Goal: Task Accomplishment & Management: Manage account settings

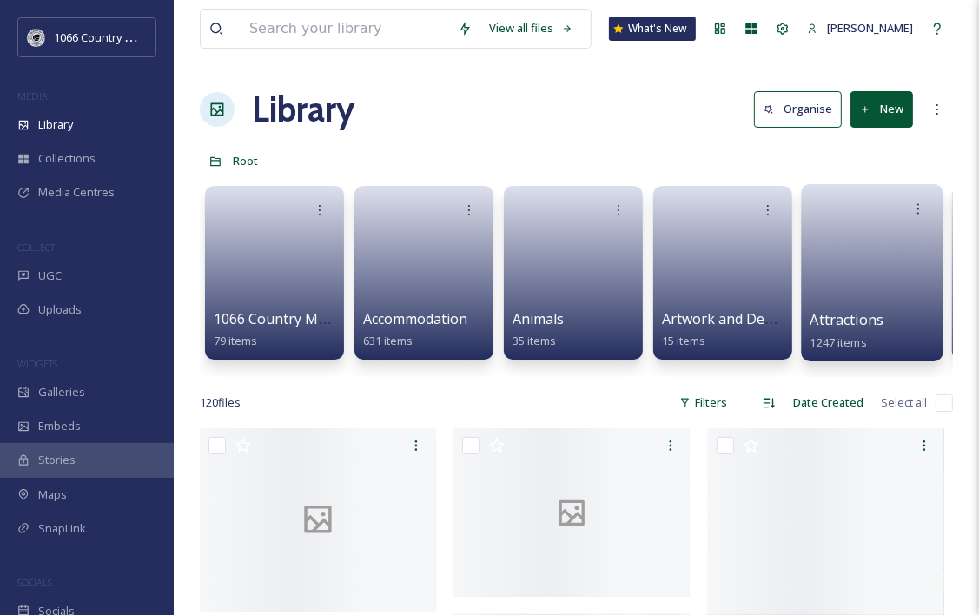
click at [843, 217] on div at bounding box center [873, 209] width 124 height 32
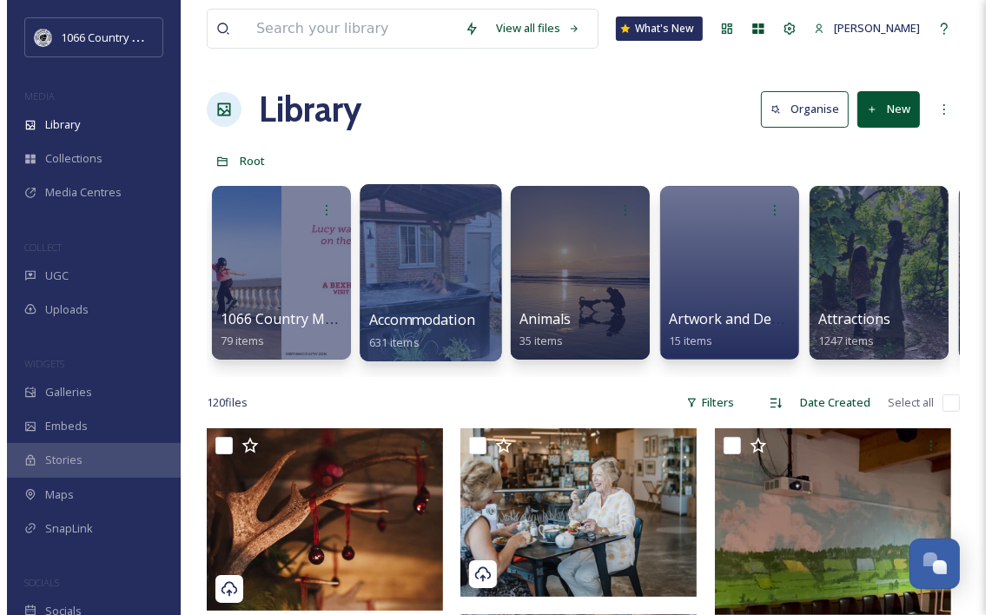
scroll to position [2436, 0]
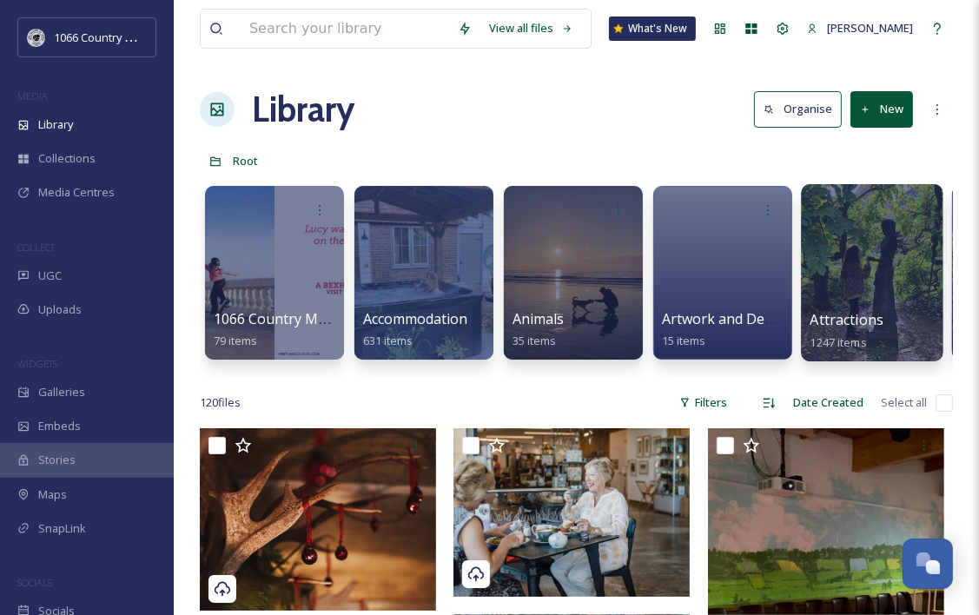
click at [860, 242] on div at bounding box center [872, 272] width 142 height 177
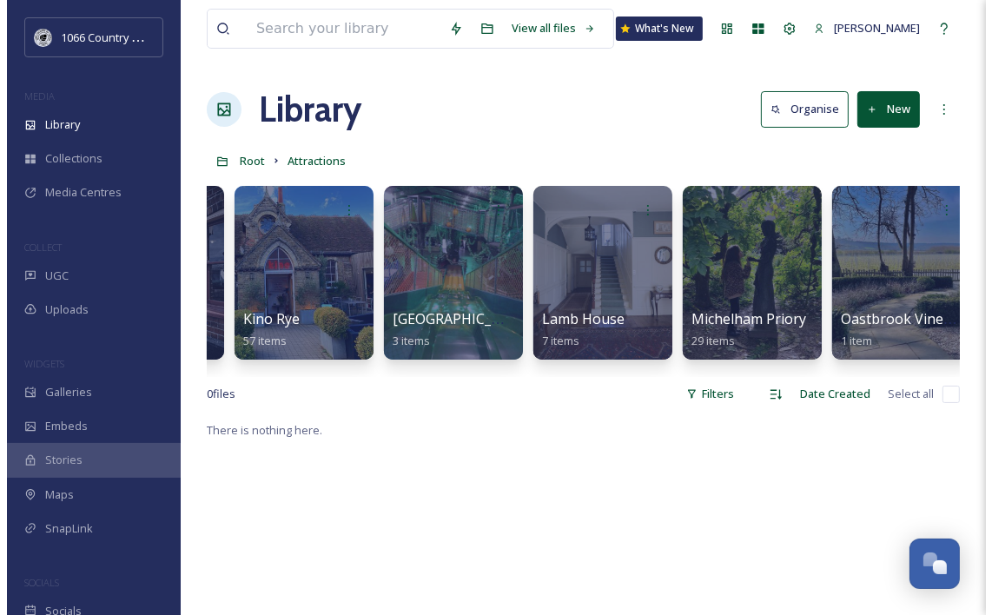
scroll to position [0, 4642]
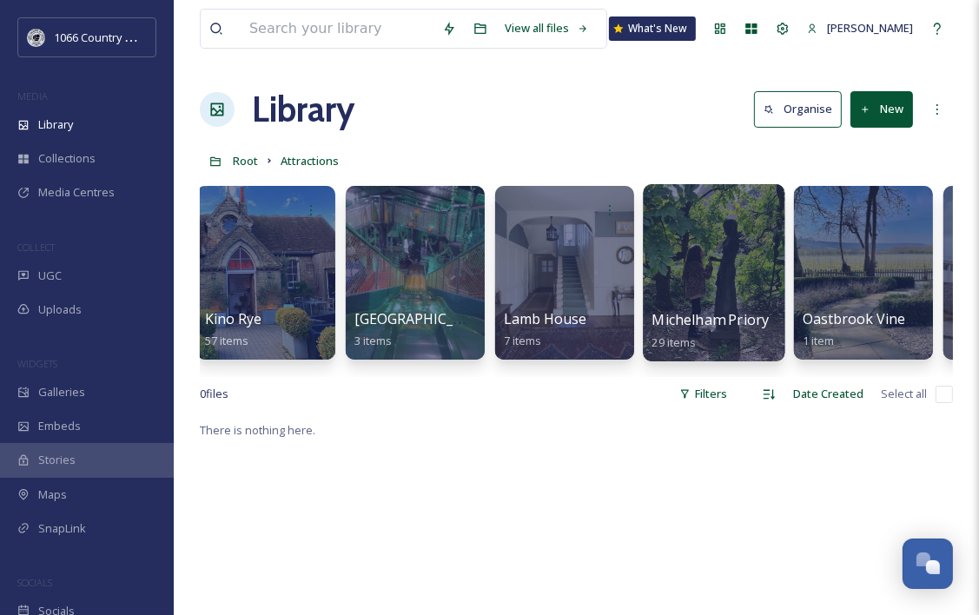
click at [687, 271] on div at bounding box center [714, 272] width 142 height 177
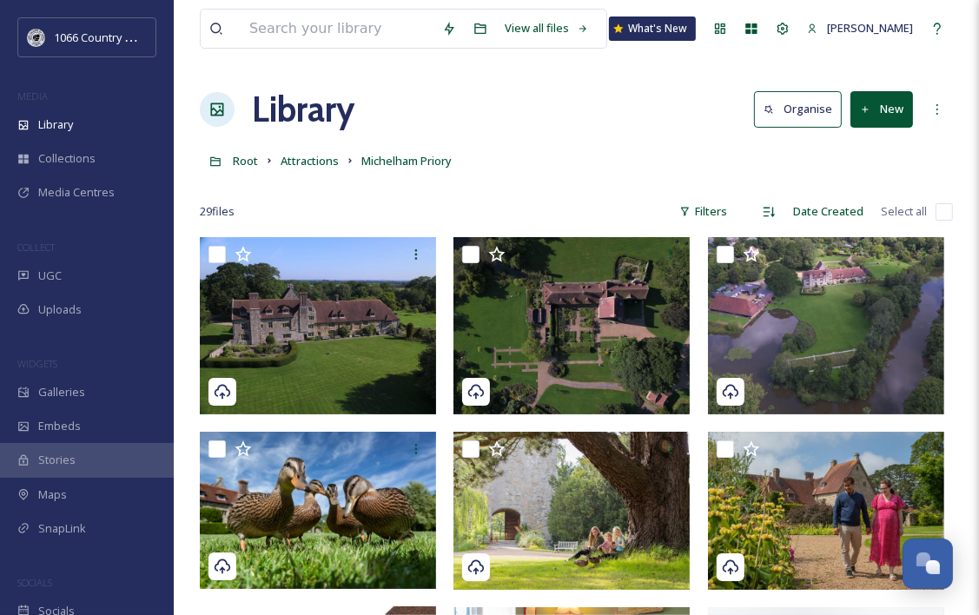
click at [893, 111] on button "New" at bounding box center [882, 109] width 63 height 36
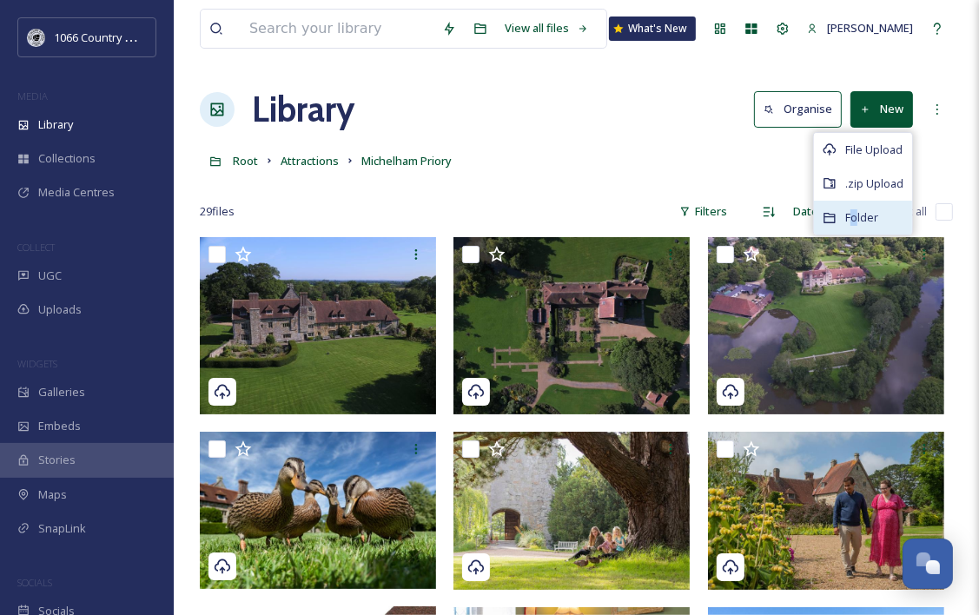
click at [855, 214] on span "Folder" at bounding box center [861, 217] width 33 height 17
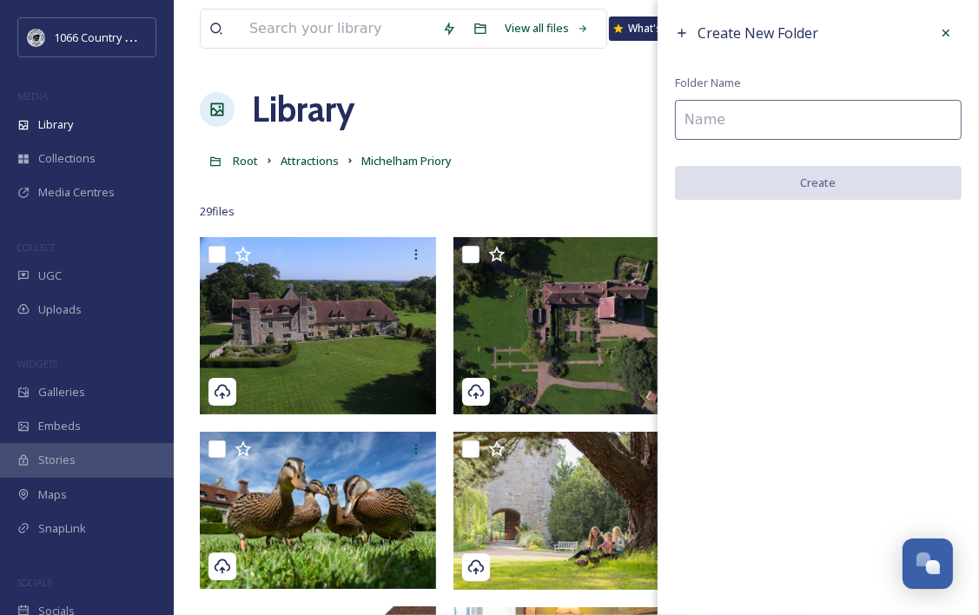
click at [745, 118] on input at bounding box center [818, 120] width 287 height 40
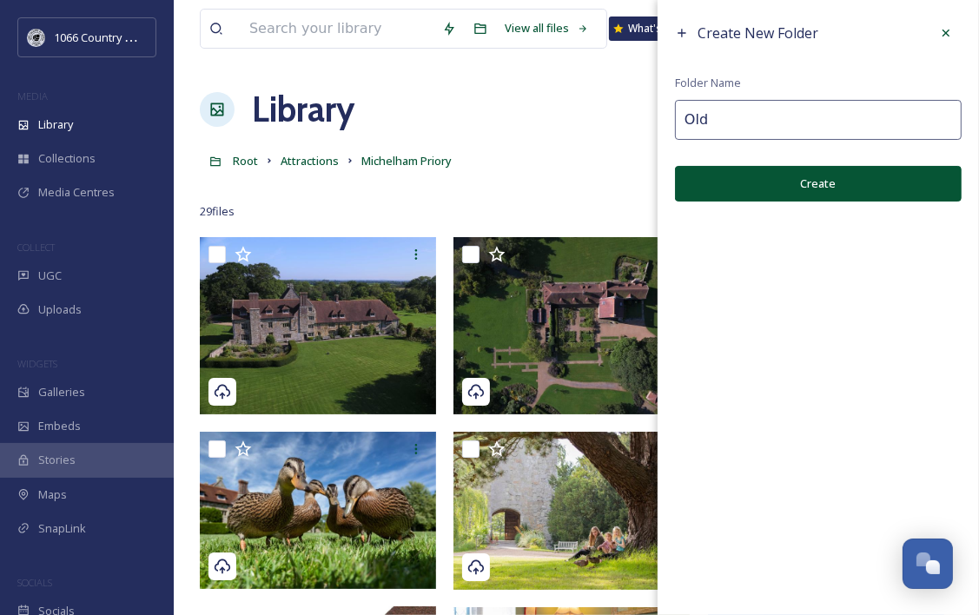
type input "Old"
click at [763, 181] on button "Create" at bounding box center [818, 184] width 287 height 36
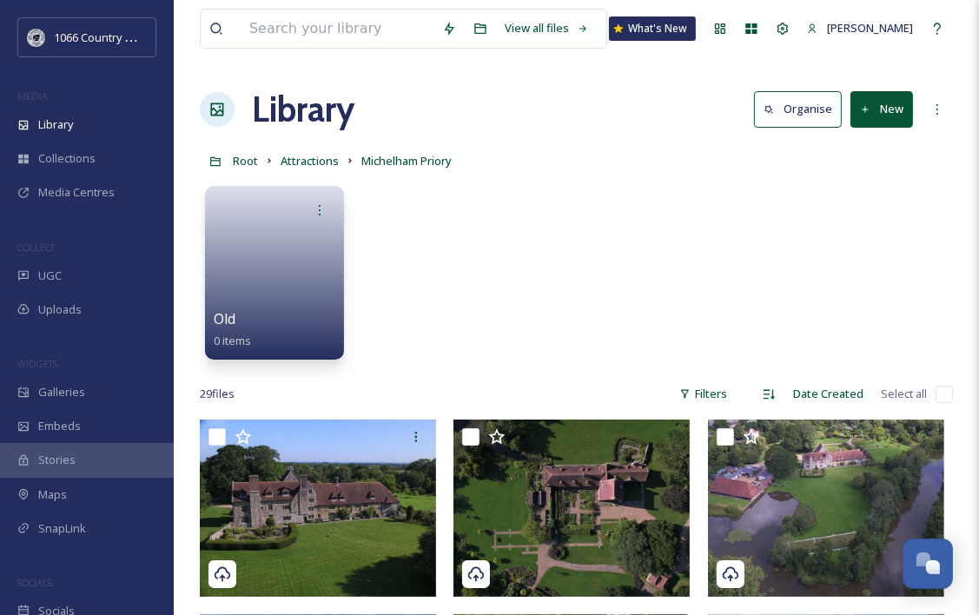
click at [942, 397] on input "checkbox" at bounding box center [944, 394] width 17 height 17
checkbox input "true"
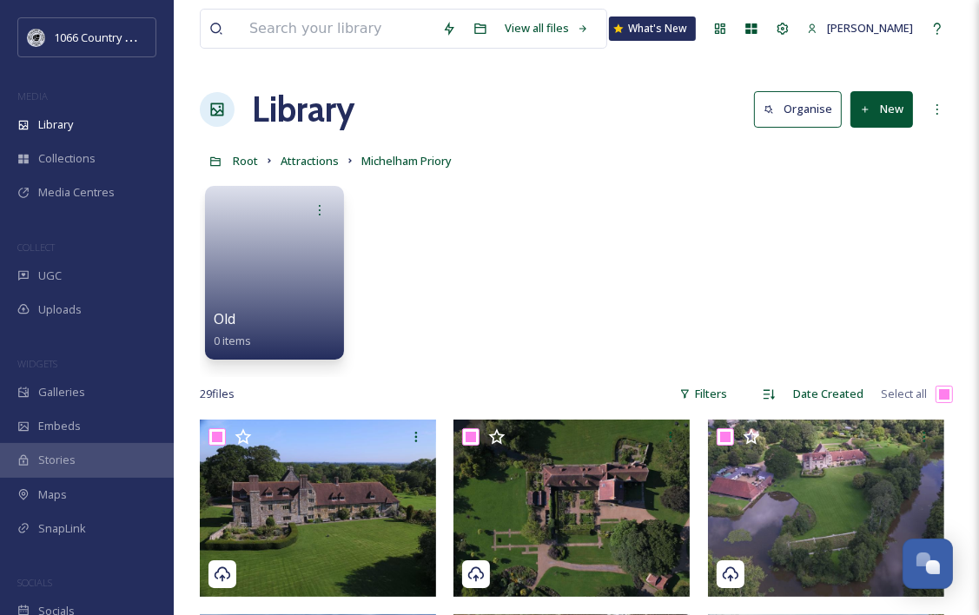
checkbox input "true"
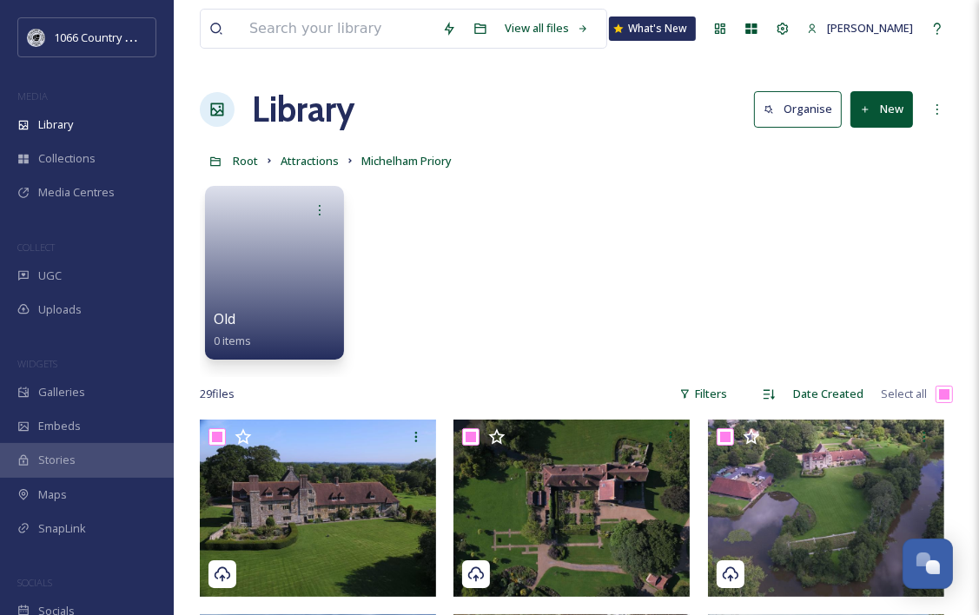
checkbox input "true"
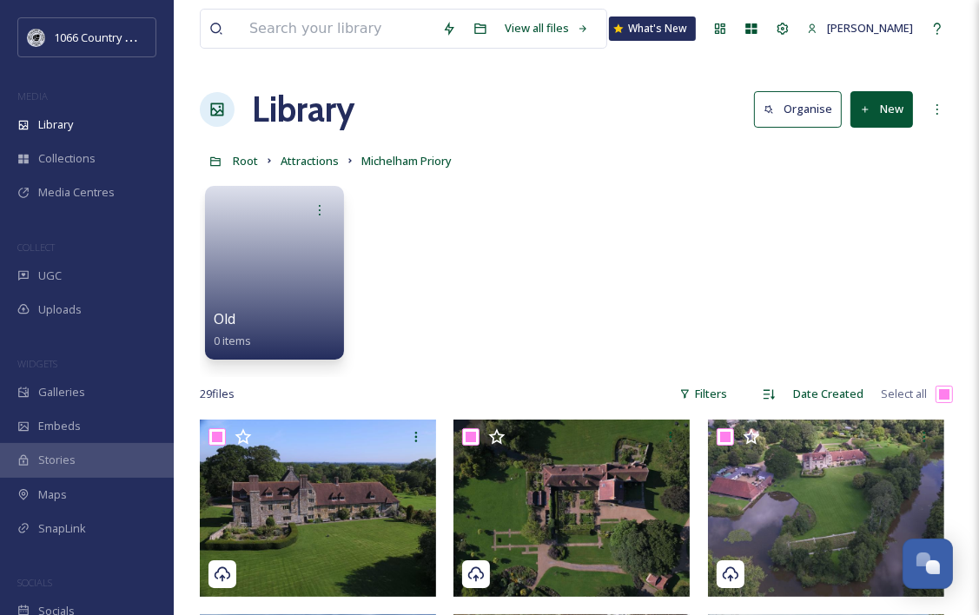
checkbox input "true"
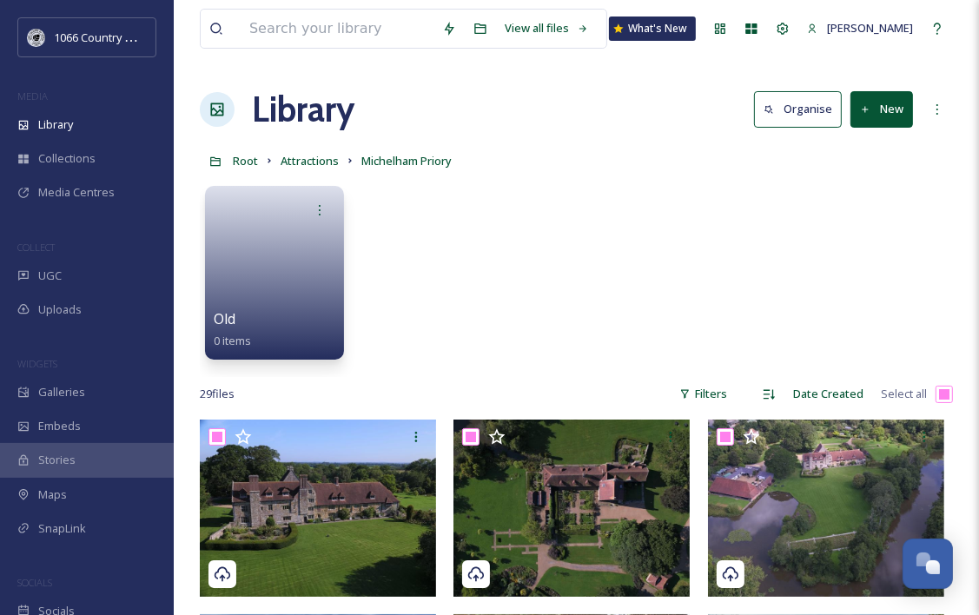
checkbox input "true"
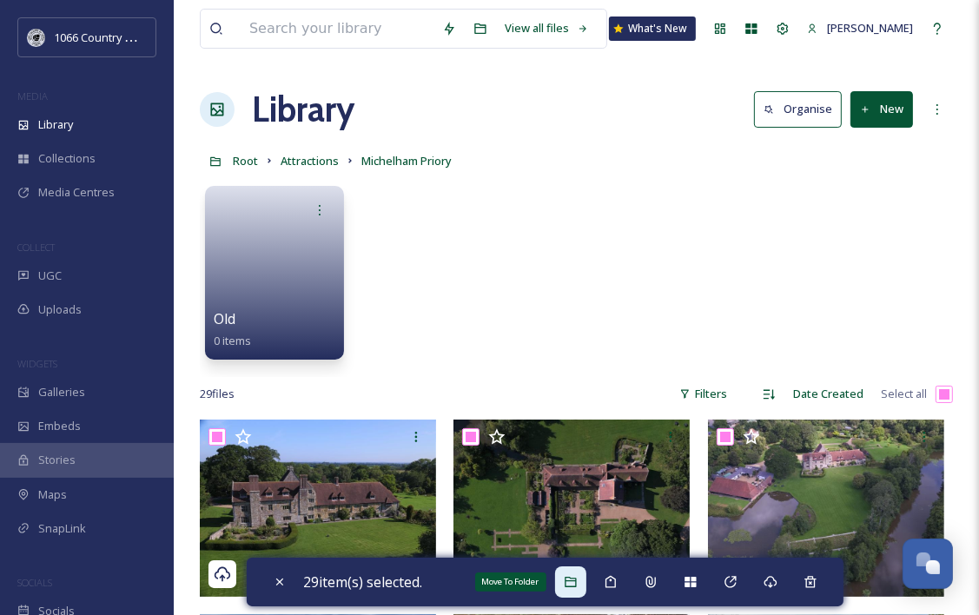
click at [576, 589] on div "Move To Folder" at bounding box center [570, 582] width 31 height 31
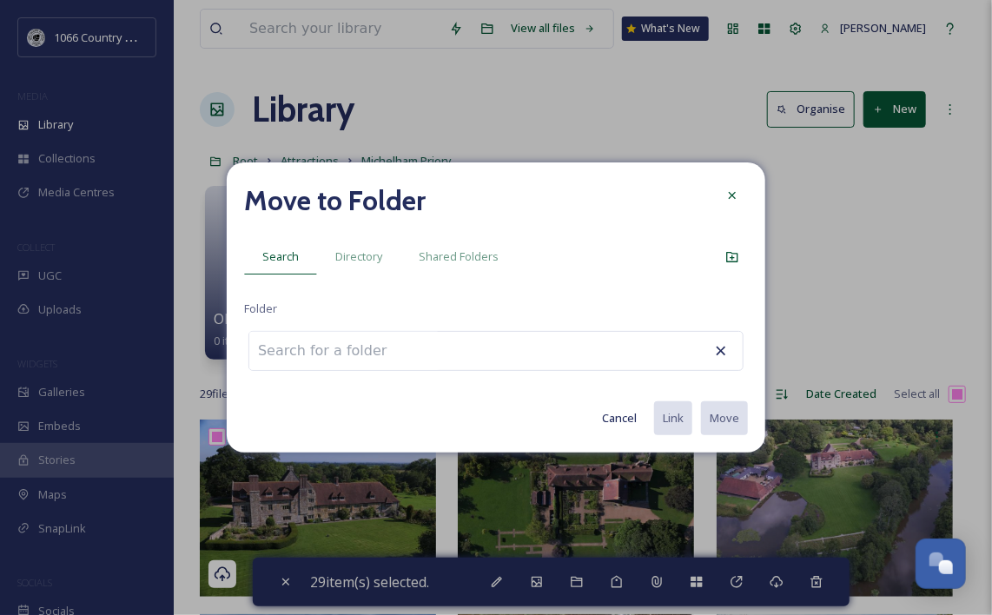
click at [364, 256] on span "Directory" at bounding box center [358, 257] width 47 height 17
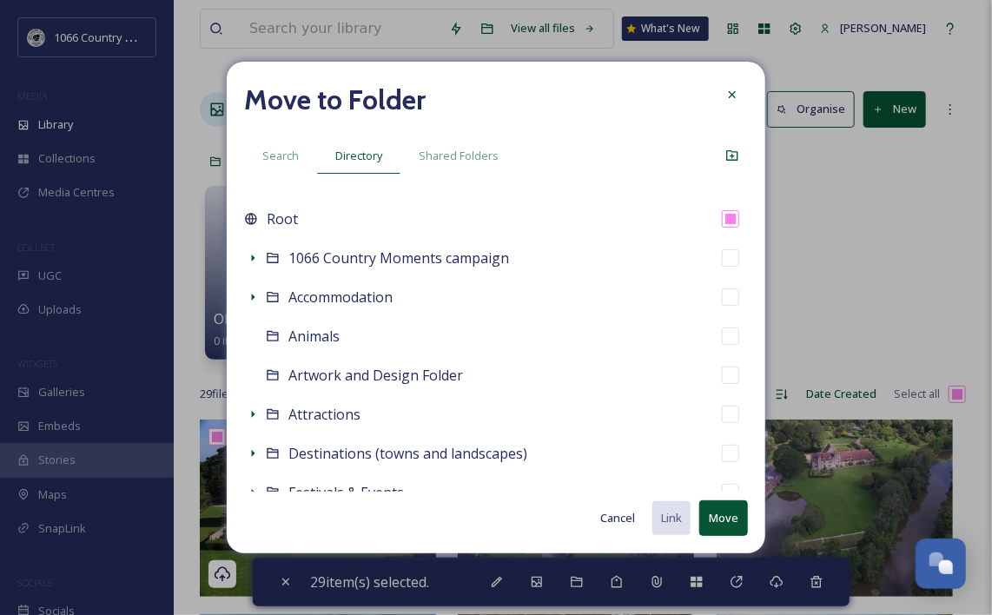
scroll to position [87, 0]
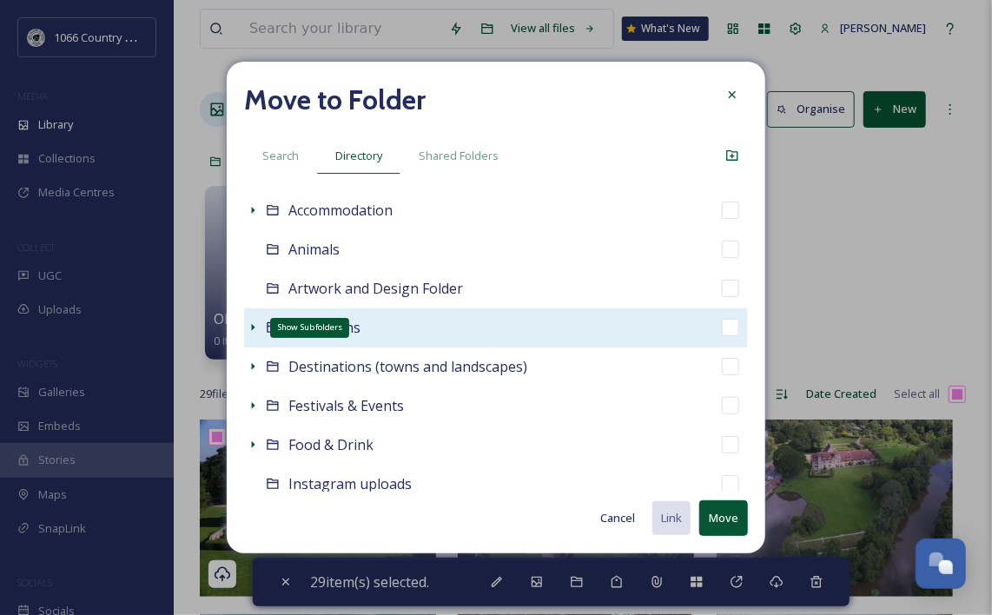
click at [253, 326] on icon at bounding box center [253, 327] width 3 height 7
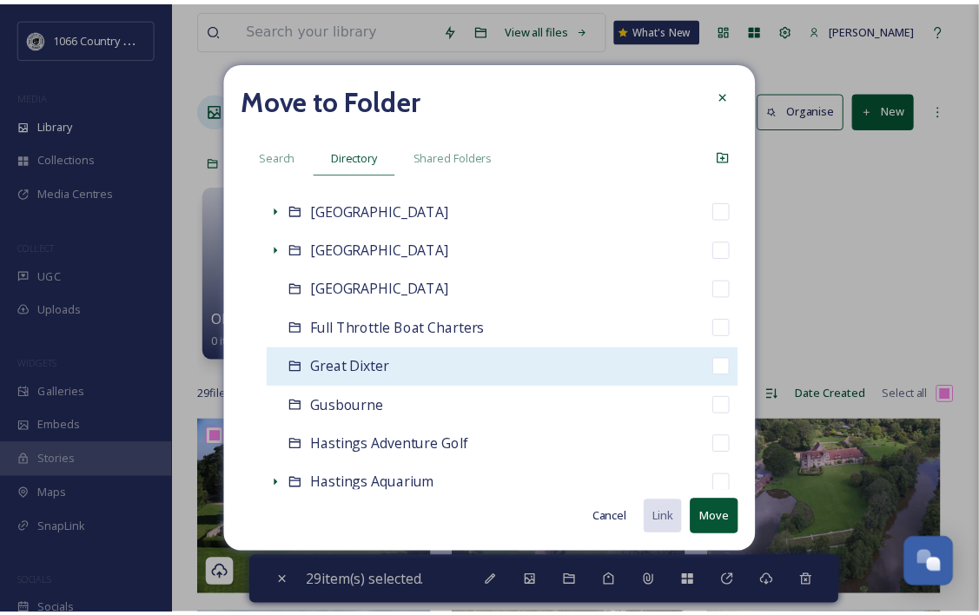
scroll to position [1390, 0]
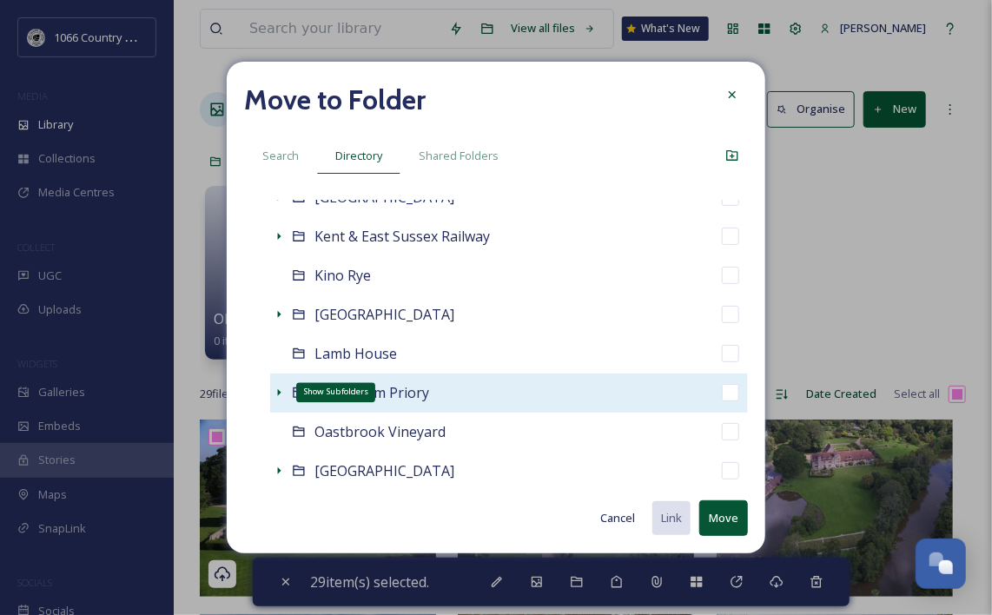
click at [278, 391] on icon at bounding box center [279, 392] width 3 height 7
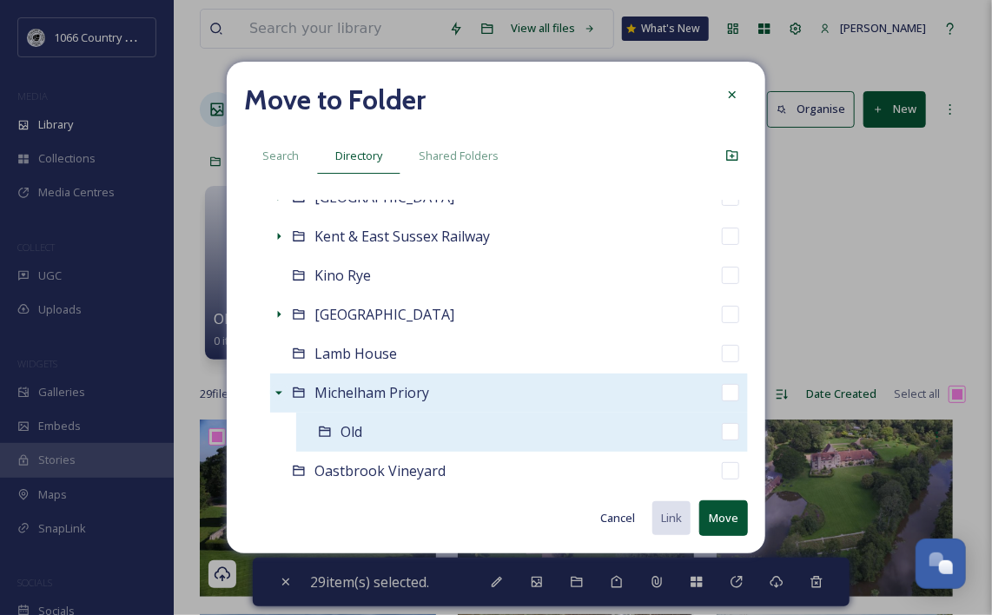
click at [722, 434] on input "checkbox" at bounding box center [730, 431] width 17 height 17
checkbox input "true"
checkbox input "false"
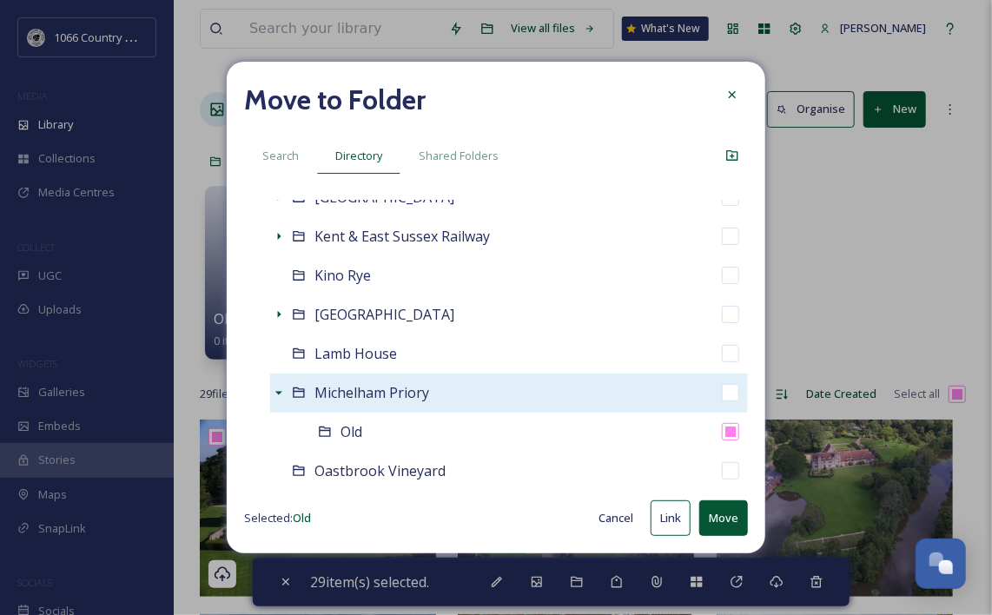
click at [722, 518] on button "Move" at bounding box center [723, 519] width 49 height 36
checkbox input "false"
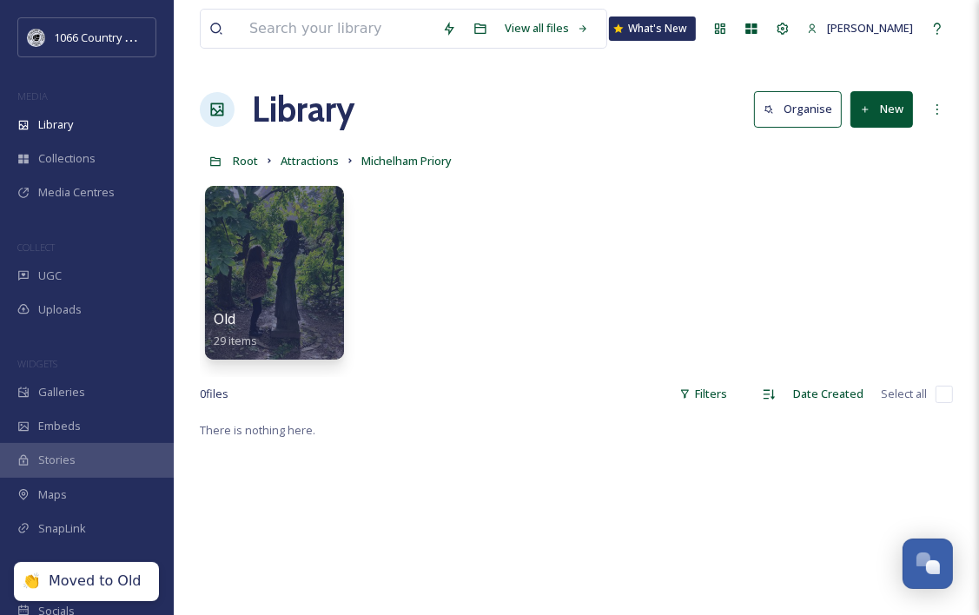
click at [479, 267] on div "Old 29 items" at bounding box center [576, 277] width 753 height 200
click at [296, 162] on span "Attractions" at bounding box center [310, 161] width 58 height 16
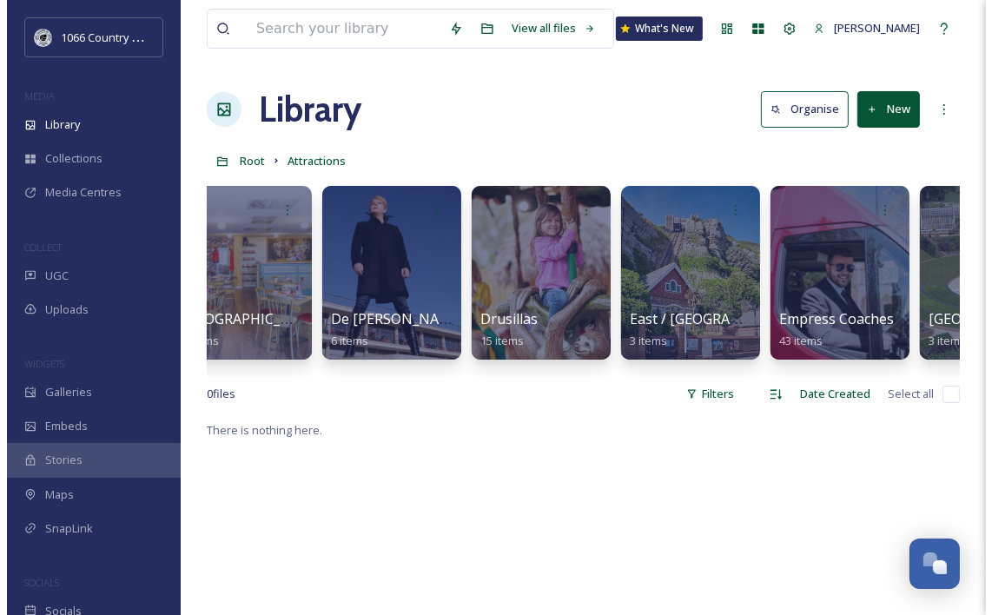
scroll to position [0, 1652]
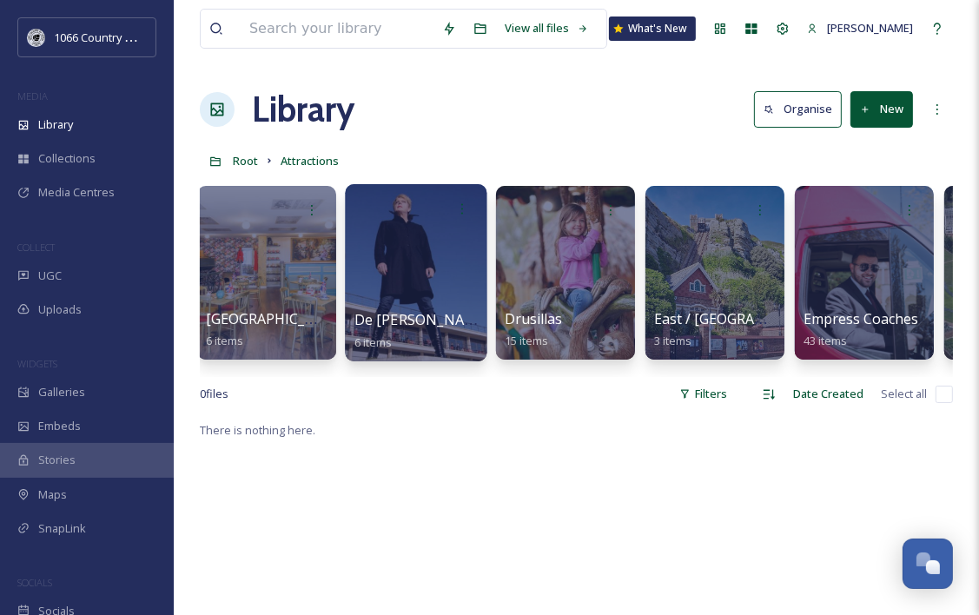
click at [406, 227] on div at bounding box center [416, 272] width 142 height 177
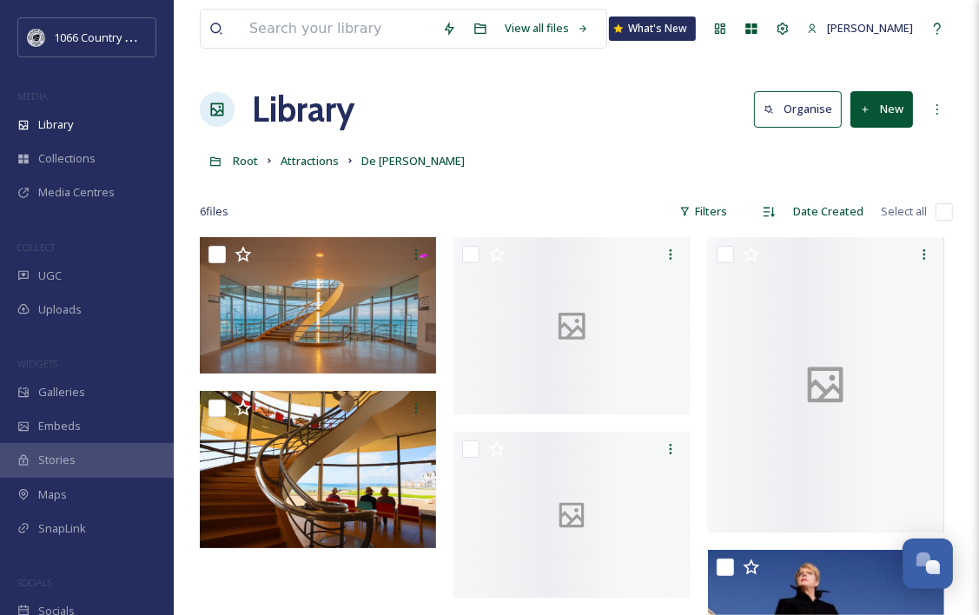
click at [904, 115] on button "New" at bounding box center [882, 109] width 63 height 36
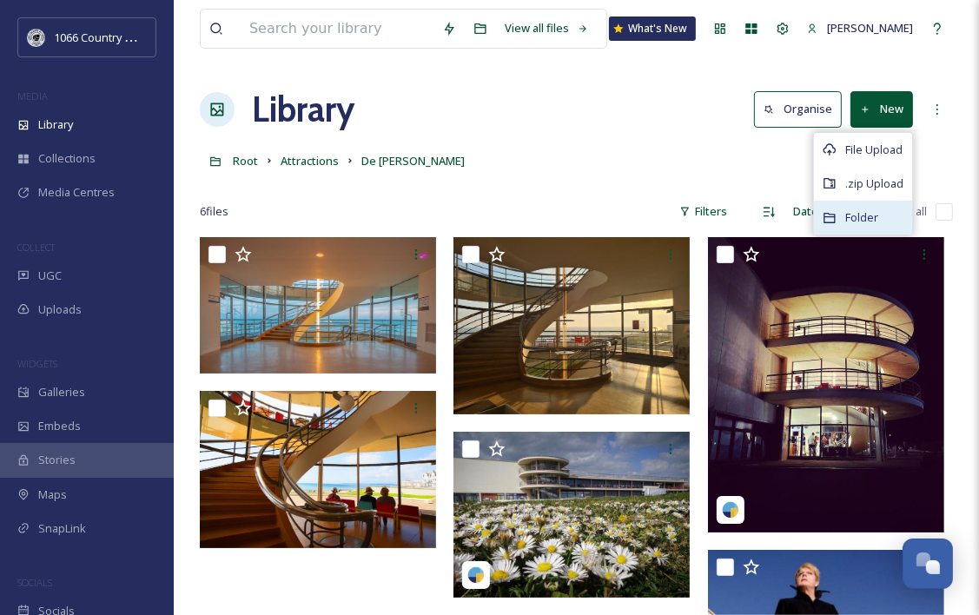
click at [852, 227] on div "Folder" at bounding box center [863, 218] width 98 height 34
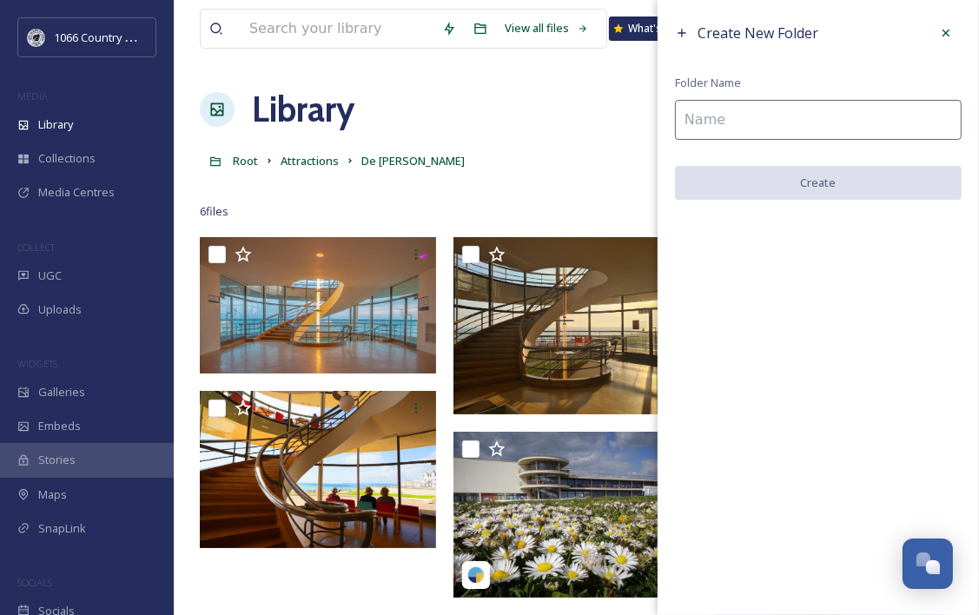
click at [774, 135] on input at bounding box center [818, 120] width 287 height 40
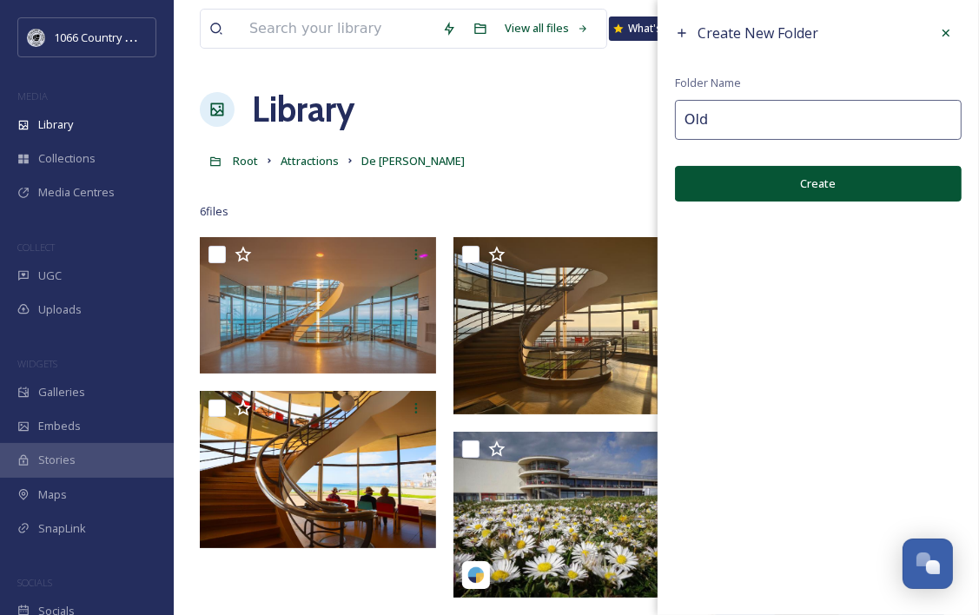
type input "Old"
click at [810, 175] on button "Create" at bounding box center [818, 184] width 287 height 36
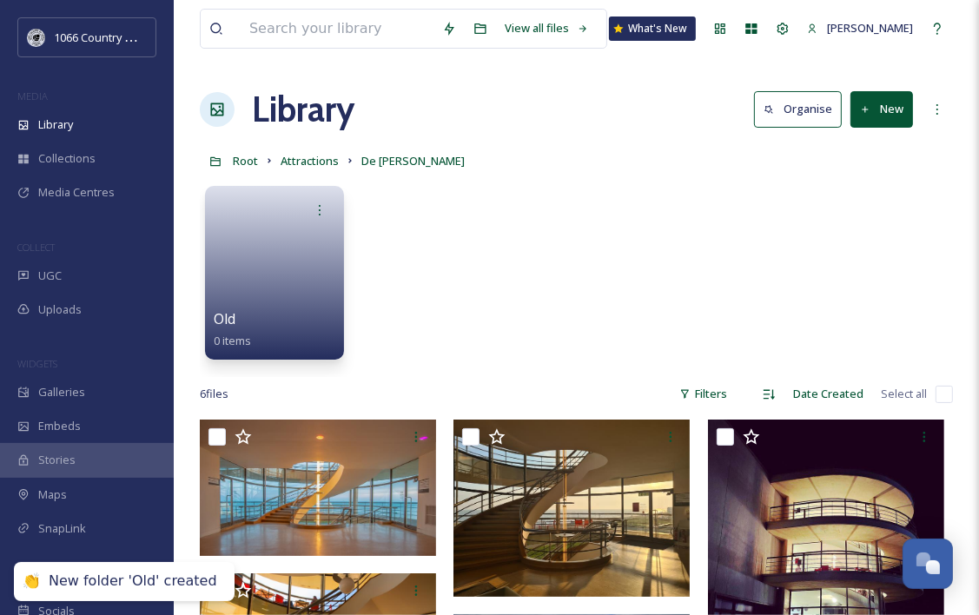
click at [949, 392] on input "checkbox" at bounding box center [944, 394] width 17 height 17
checkbox input "true"
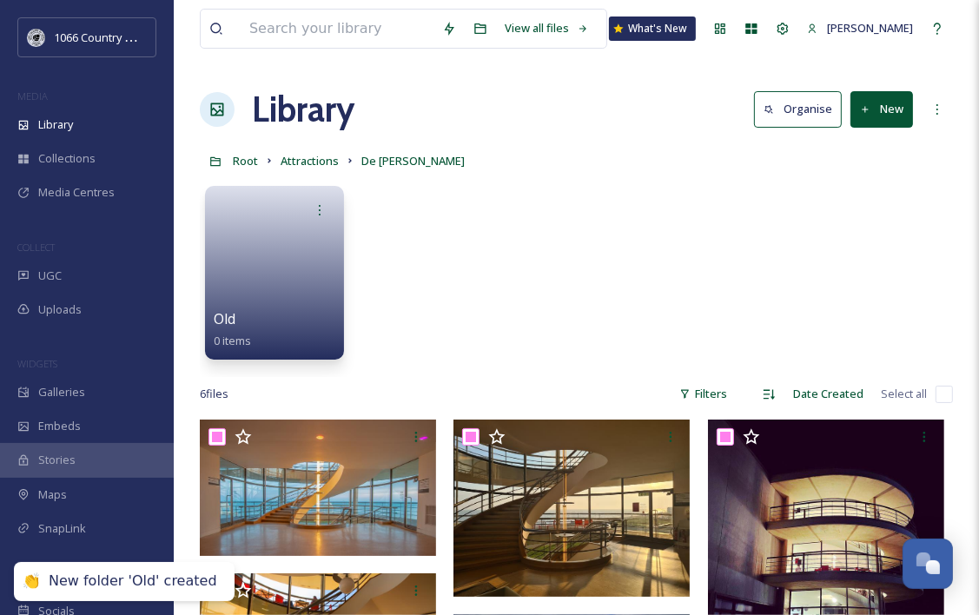
checkbox input "true"
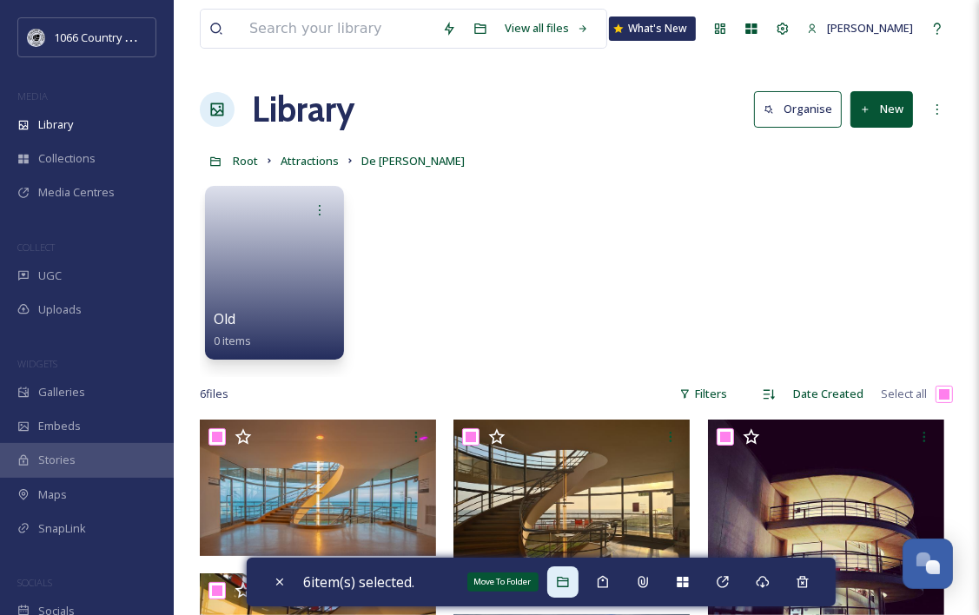
click at [578, 587] on div "Move To Folder" at bounding box center [562, 582] width 31 height 31
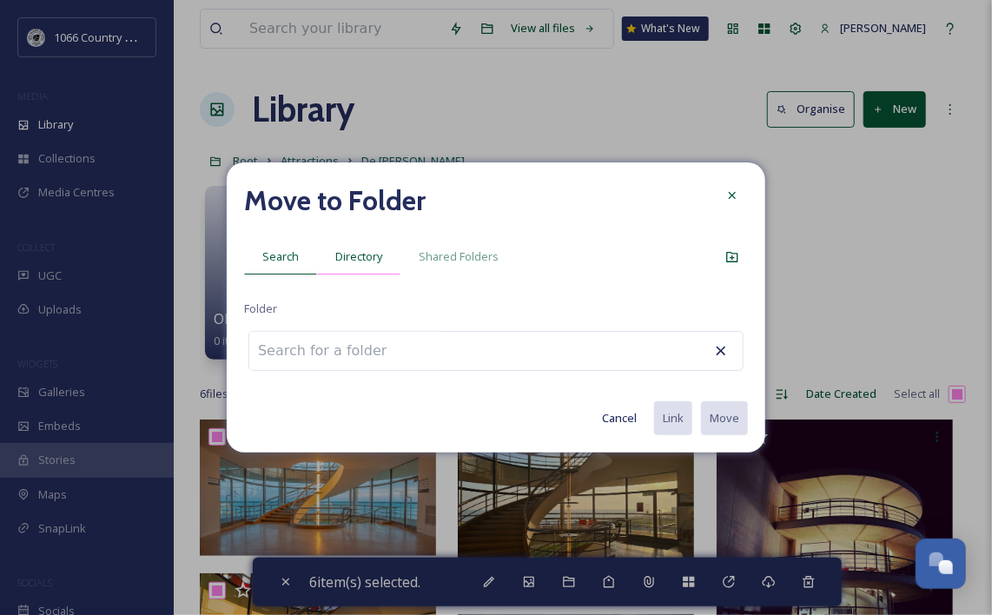
click at [372, 254] on span "Directory" at bounding box center [358, 257] width 47 height 17
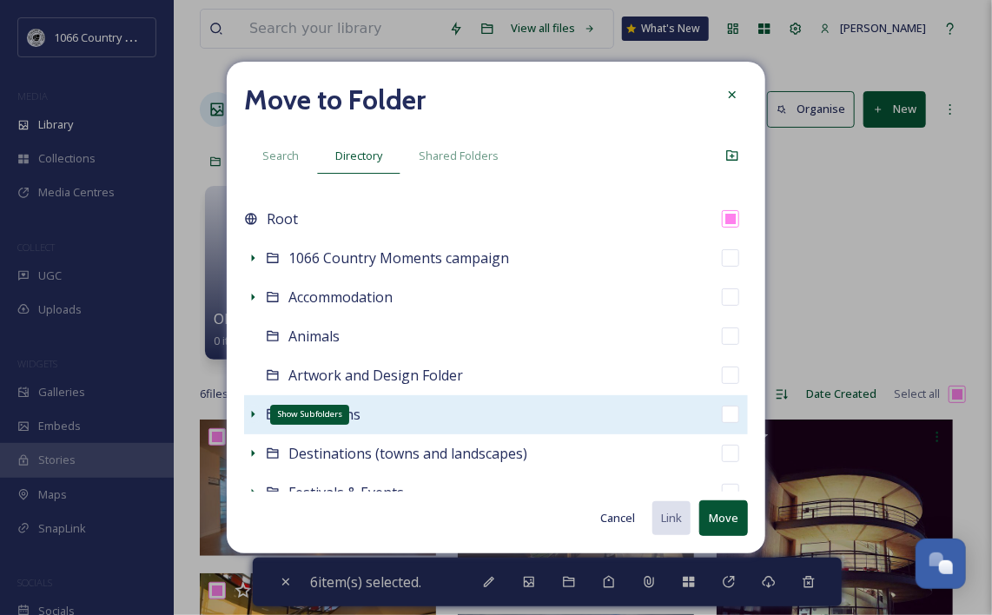
click at [246, 412] on icon at bounding box center [253, 415] width 14 height 14
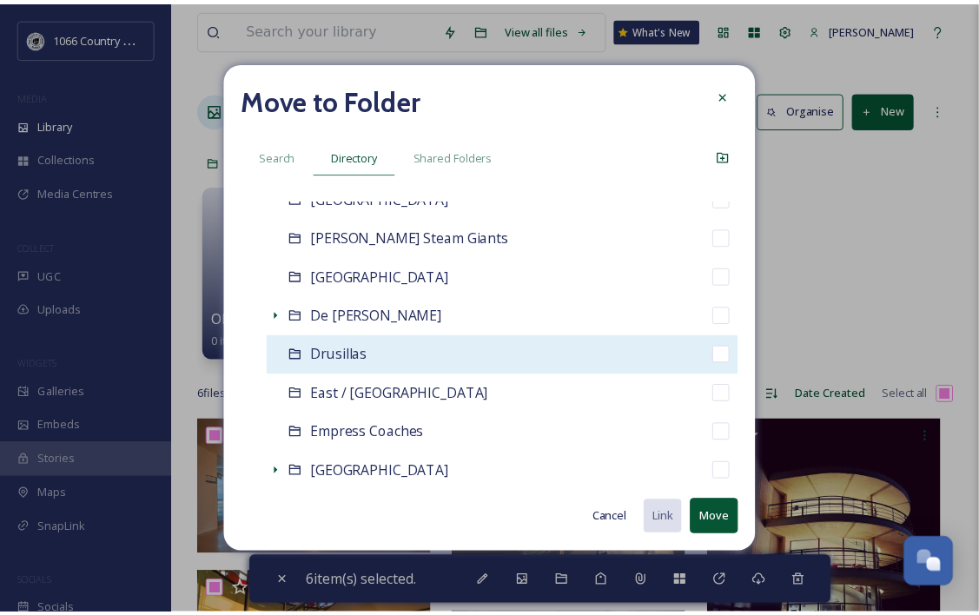
scroll to position [608, 0]
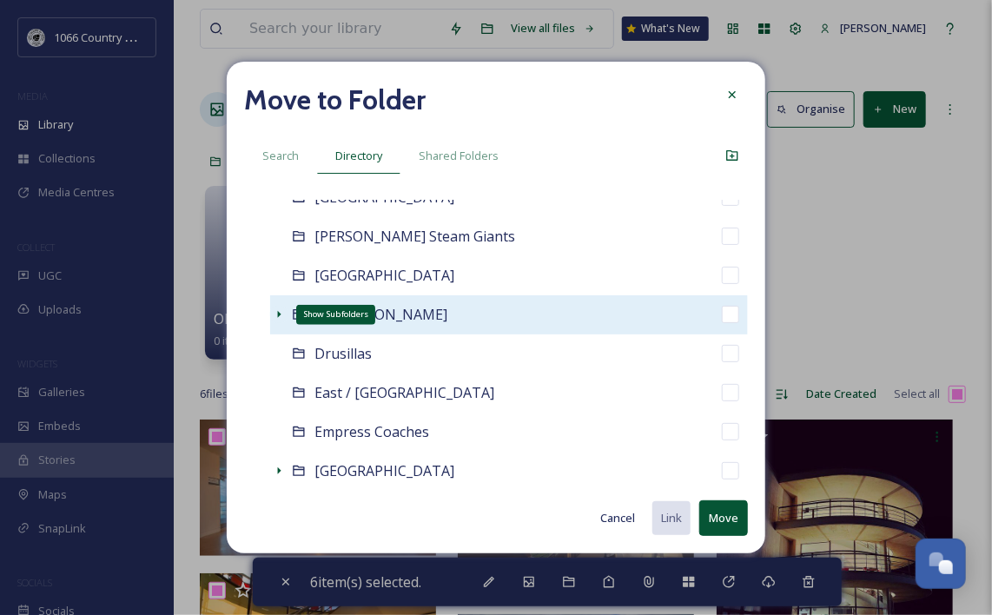
click at [278, 318] on icon at bounding box center [279, 315] width 14 height 14
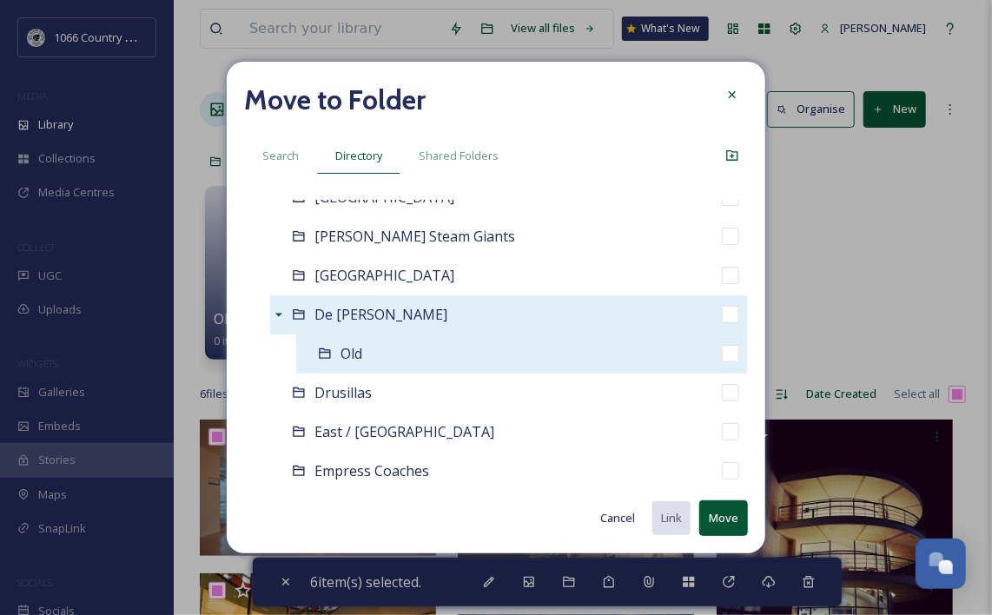
click at [723, 351] on input "checkbox" at bounding box center [730, 353] width 17 height 17
checkbox input "true"
checkbox input "false"
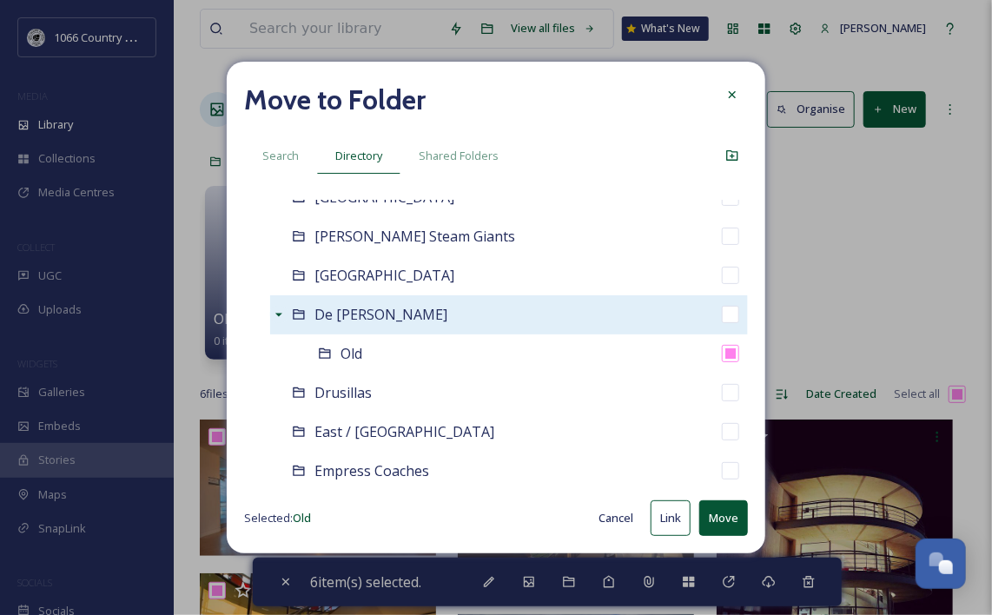
click at [723, 518] on button "Move" at bounding box center [723, 519] width 49 height 36
checkbox input "false"
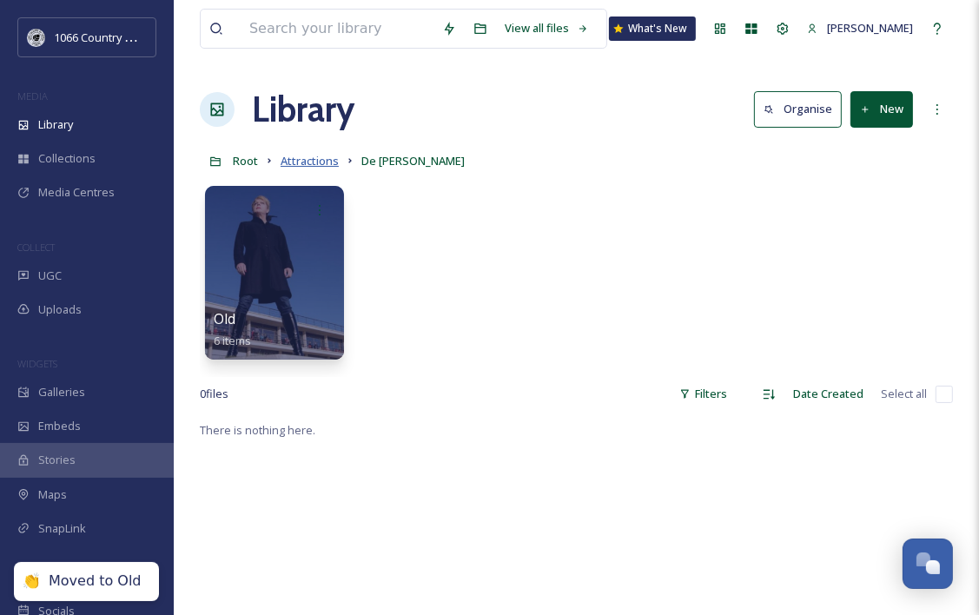
click at [318, 158] on span "Attractions" at bounding box center [310, 161] width 58 height 16
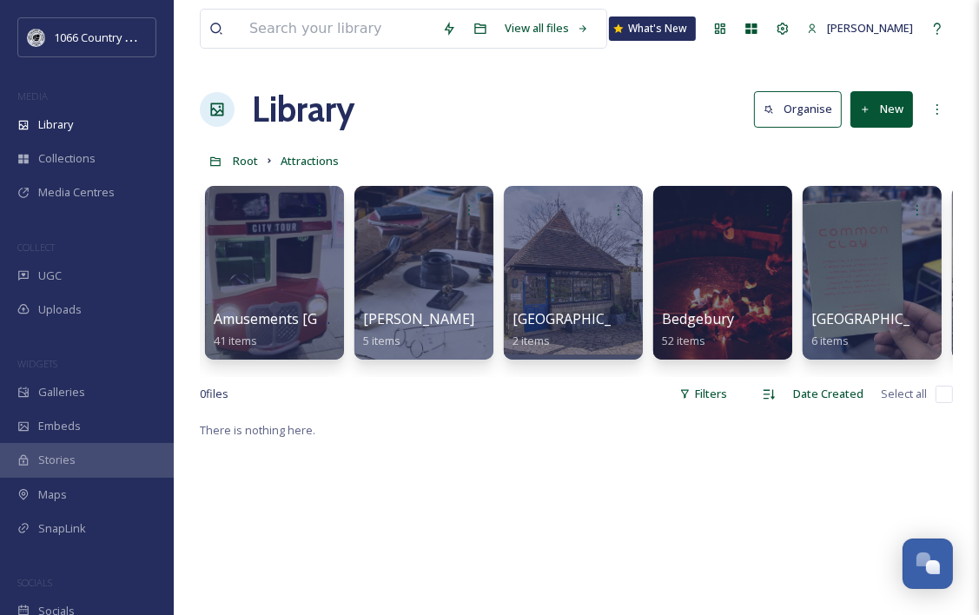
scroll to position [0, 165]
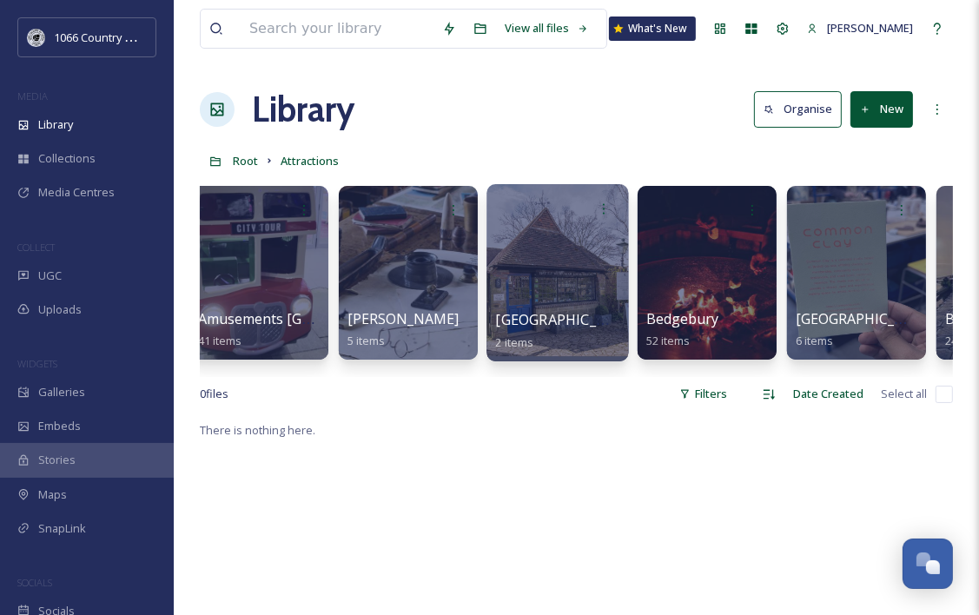
click at [546, 242] on div at bounding box center [558, 272] width 142 height 177
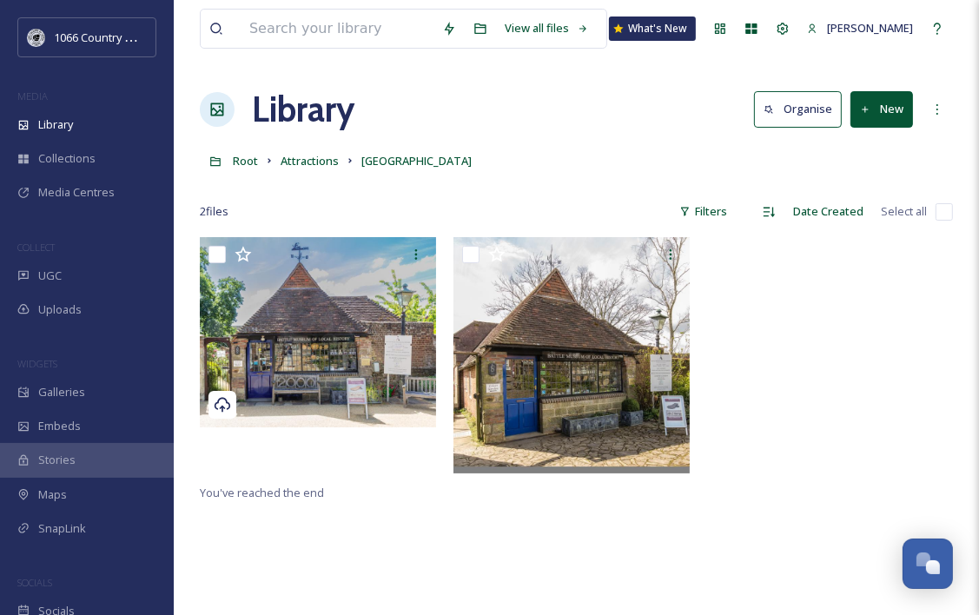
click at [545, 127] on div "Library Organise New" at bounding box center [576, 109] width 753 height 52
